Goal: Task Accomplishment & Management: Manage account settings

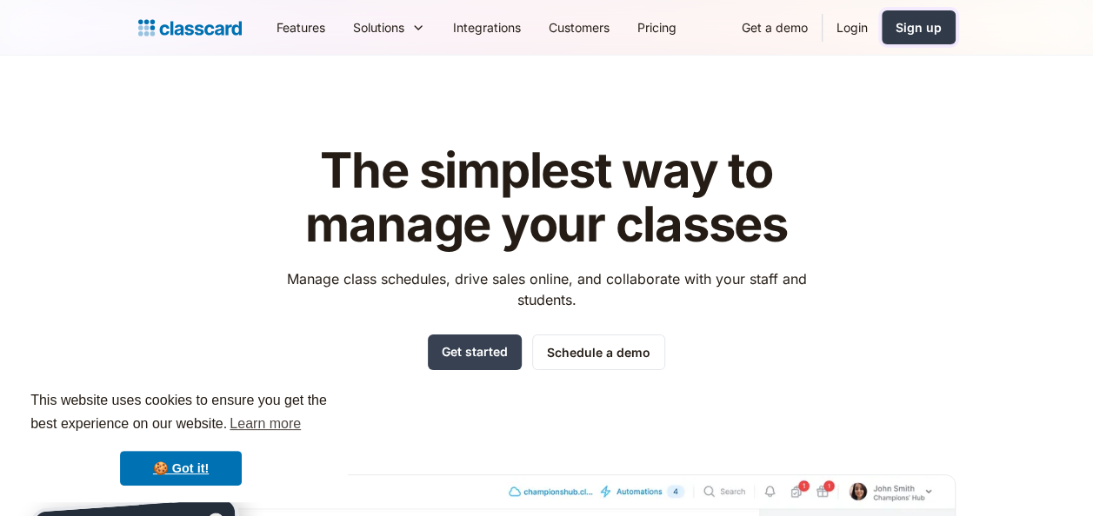
click at [888, 37] on link "Sign up" at bounding box center [919, 27] width 74 height 34
click at [866, 39] on link "Login" at bounding box center [851, 27] width 59 height 39
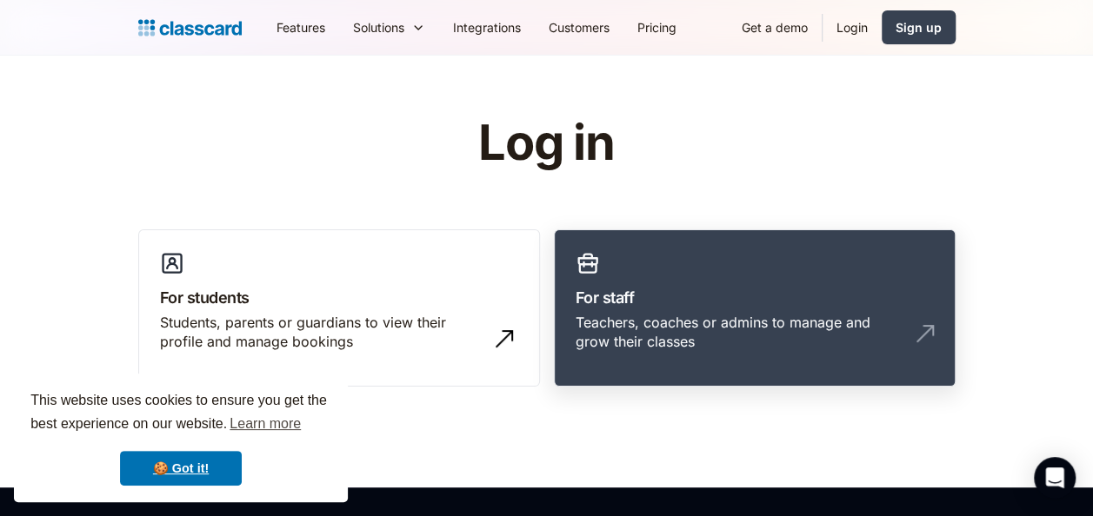
click at [639, 243] on link "For staff Teachers, coaches or admins to manage and grow their classes" at bounding box center [755, 309] width 402 height 158
